Goal: Entertainment & Leisure: Consume media (video, audio)

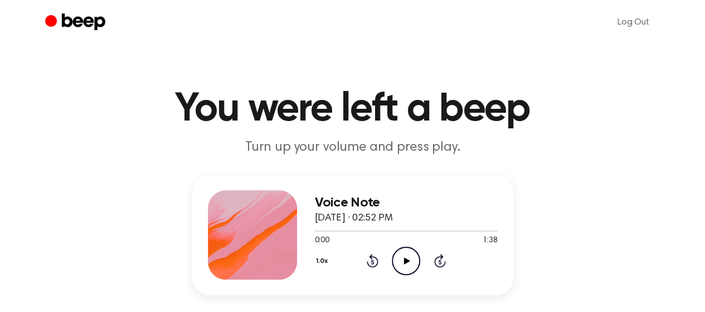
click at [397, 251] on icon "Play Audio" at bounding box center [406, 260] width 28 height 28
click at [324, 262] on button "1.0x" at bounding box center [323, 260] width 17 height 19
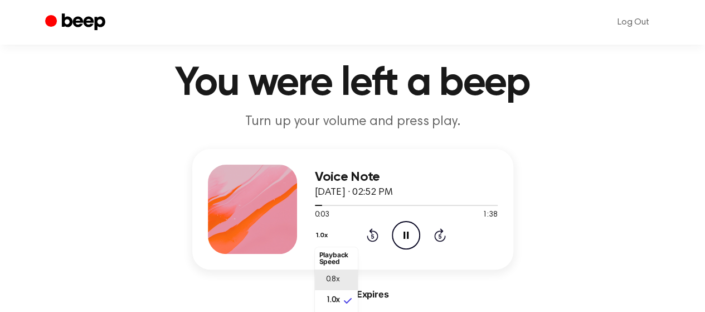
scroll to position [3, 0]
click at [338, 279] on span "0.8x" at bounding box center [333, 279] width 14 height 12
click at [377, 235] on icon at bounding box center [373, 234] width 12 height 13
click at [367, 234] on icon "Rewind 5 seconds" at bounding box center [372, 234] width 12 height 14
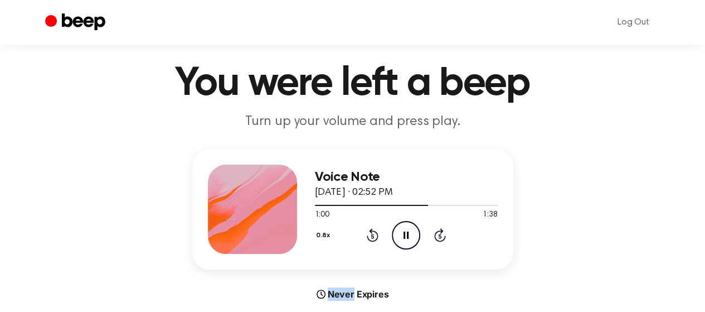
click at [367, 234] on icon "Rewind 5 seconds" at bounding box center [372, 234] width 12 height 14
click at [373, 236] on icon at bounding box center [372, 236] width 3 height 4
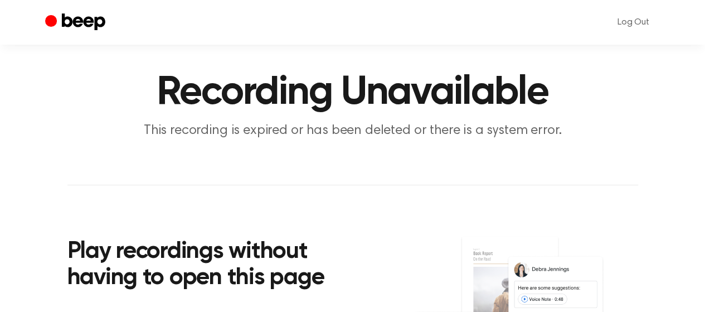
scroll to position [16, 0]
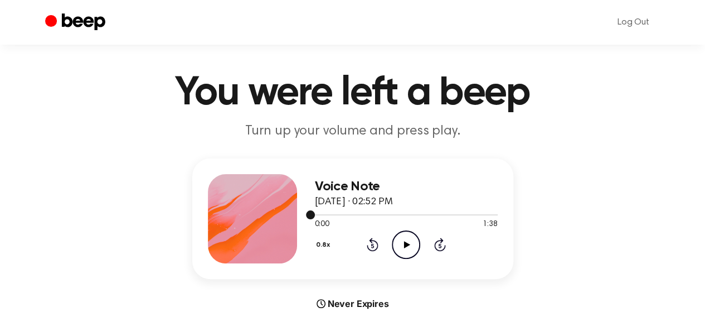
click at [410, 214] on div at bounding box center [406, 214] width 183 height 1
click at [397, 246] on icon "Play Audio" at bounding box center [406, 244] width 28 height 28
click at [396, 255] on icon "Pause Audio" at bounding box center [406, 244] width 28 height 28
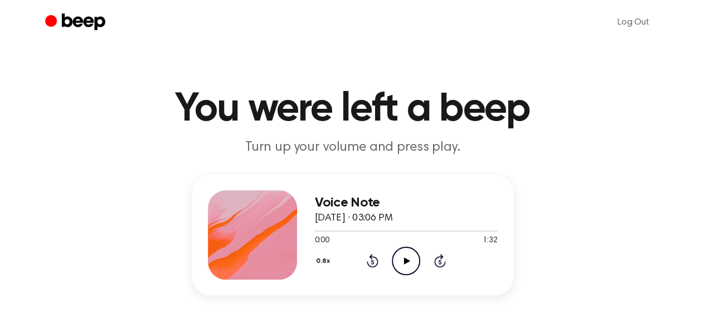
click at [399, 266] on icon "Play Audio" at bounding box center [406, 260] width 28 height 28
click at [399, 261] on icon "Pause Audio" at bounding box center [406, 260] width 28 height 28
click at [402, 253] on icon "Play Audio" at bounding box center [406, 260] width 28 height 28
click at [398, 257] on icon "Pause Audio" at bounding box center [406, 260] width 28 height 28
click at [346, 228] on div at bounding box center [406, 230] width 183 height 9
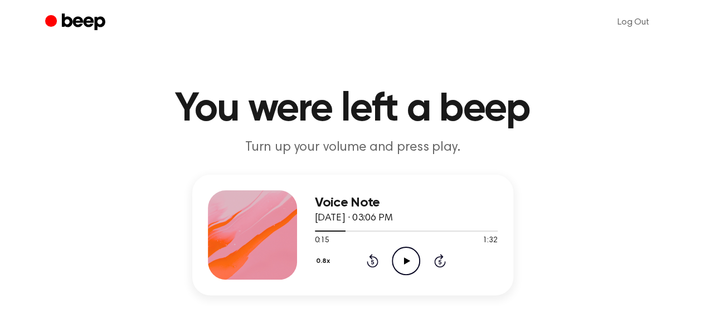
click at [402, 258] on icon "Play Audio" at bounding box center [406, 260] width 28 height 28
click at [403, 264] on icon "Pause Audio" at bounding box center [406, 260] width 28 height 28
click at [409, 252] on icon "Play Audio" at bounding box center [406, 260] width 28 height 28
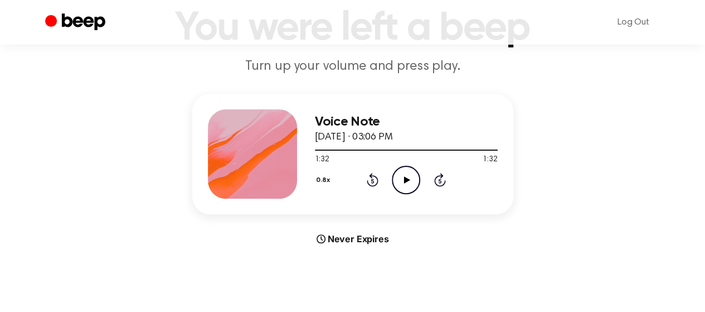
scroll to position [81, 0]
drag, startPoint x: 350, startPoint y: 187, endPoint x: 263, endPoint y: 183, distance: 87.0
click at [263, 183] on div at bounding box center [252, 153] width 89 height 89
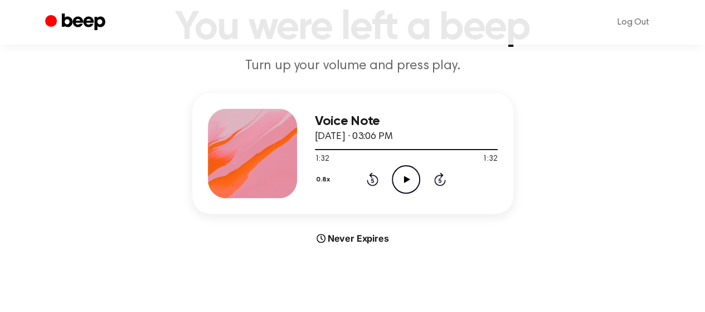
click at [263, 183] on div at bounding box center [252, 153] width 89 height 89
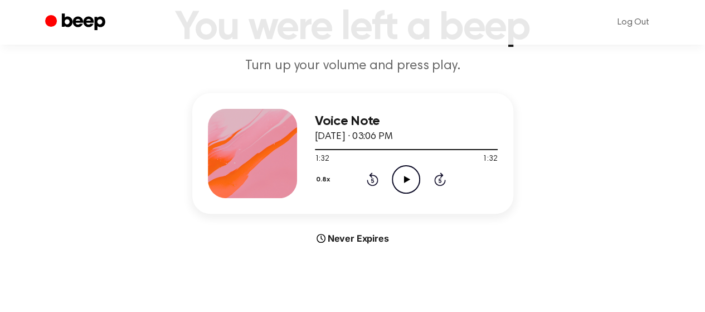
click at [263, 183] on div at bounding box center [252, 153] width 89 height 89
click at [264, 181] on div at bounding box center [252, 153] width 89 height 89
drag, startPoint x: 264, startPoint y: 181, endPoint x: 438, endPoint y: 138, distance: 179.1
click at [438, 138] on div "Voice Note [DATE] · 03:06 PM 1:32 1:32 Your browser does not support the [objec…" at bounding box center [352, 153] width 321 height 120
click at [438, 138] on div "Voice Note [DATE] · 03:06 PM" at bounding box center [406, 129] width 183 height 31
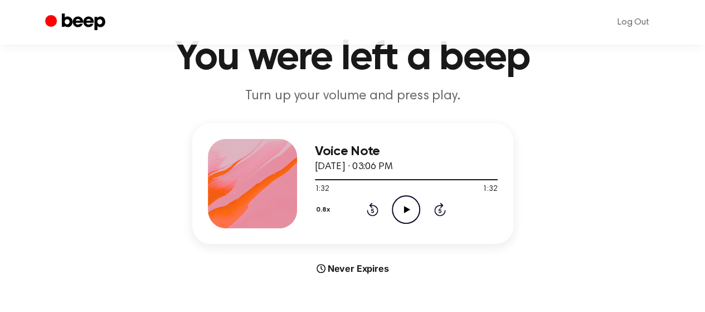
scroll to position [52, 0]
click at [348, 268] on div "Never Expires" at bounding box center [352, 267] width 321 height 13
click at [322, 268] on icon at bounding box center [321, 267] width 9 height 9
click at [349, 166] on span "[DATE] · 03:06 PM" at bounding box center [354, 166] width 78 height 10
click at [381, 178] on div at bounding box center [406, 178] width 183 height 1
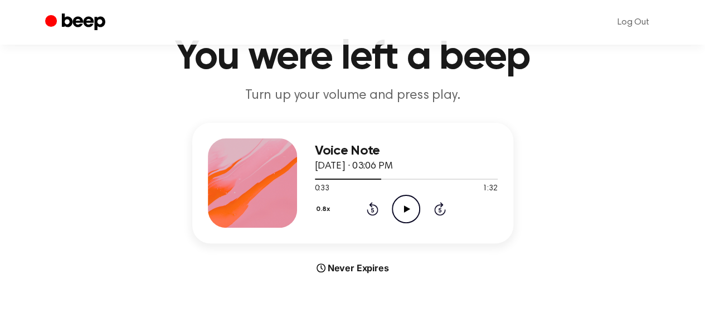
click at [406, 207] on icon at bounding box center [407, 208] width 6 height 7
click at [430, 178] on div at bounding box center [406, 178] width 183 height 1
click at [402, 216] on icon "Play Audio" at bounding box center [406, 208] width 28 height 28
click at [367, 213] on icon "Rewind 5 seconds" at bounding box center [372, 208] width 12 height 14
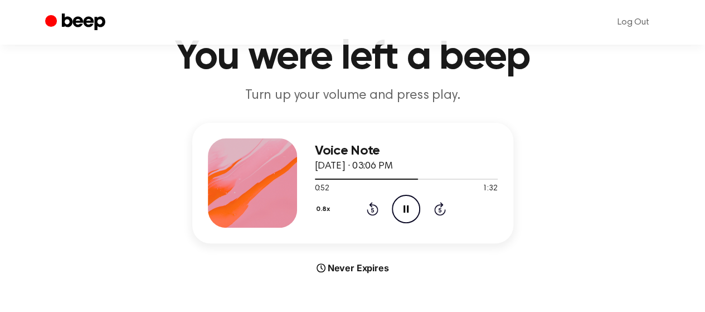
click at [443, 210] on icon "Skip 5 seconds" at bounding box center [440, 208] width 12 height 14
click at [416, 213] on icon "Pause Audio" at bounding box center [406, 208] width 28 height 28
